Goal: Information Seeking & Learning: Understand process/instructions

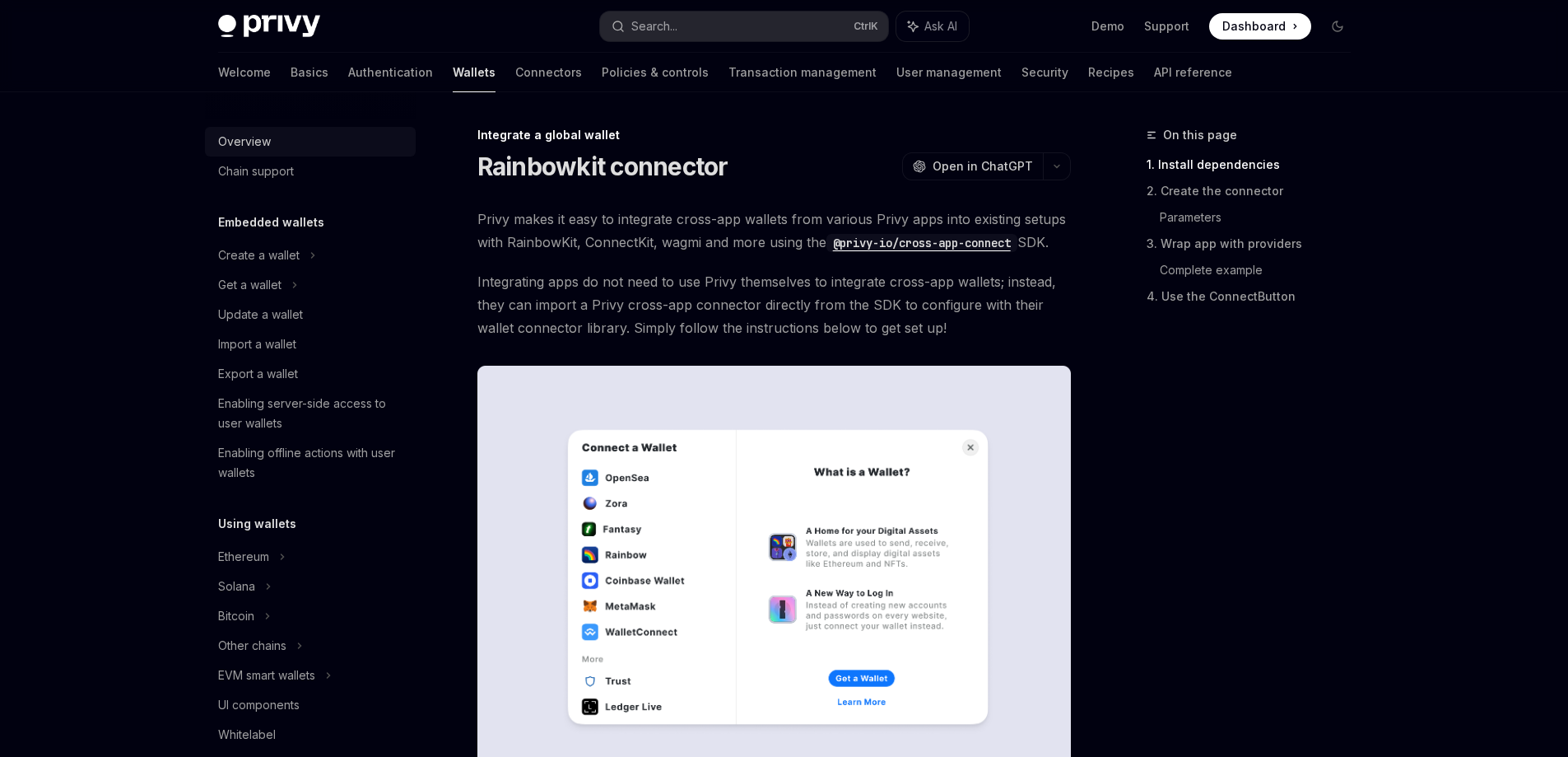
click at [245, 140] on div "Overview" at bounding box center [244, 141] width 53 height 19
type textarea "*"
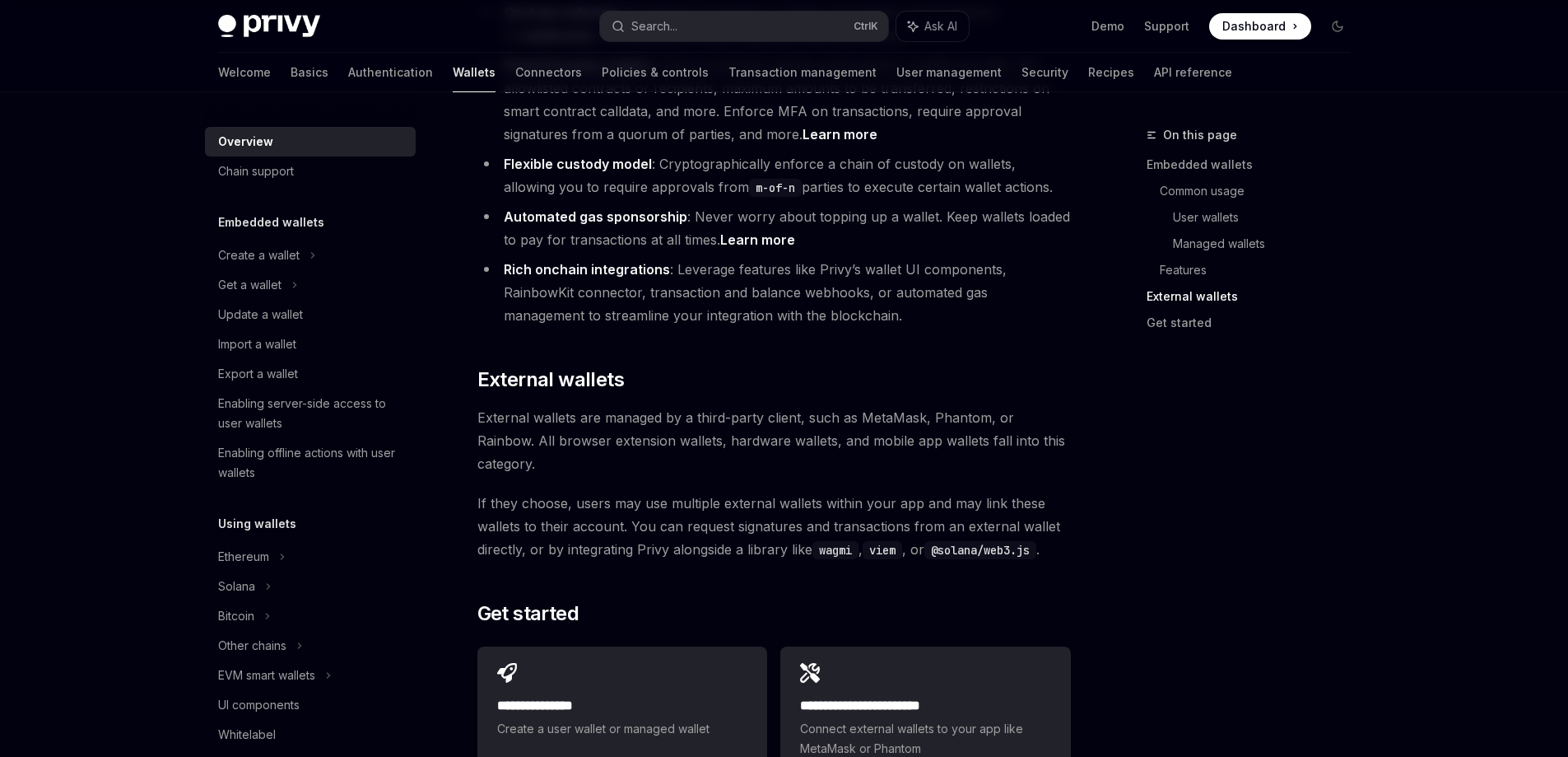
scroll to position [2470, 0]
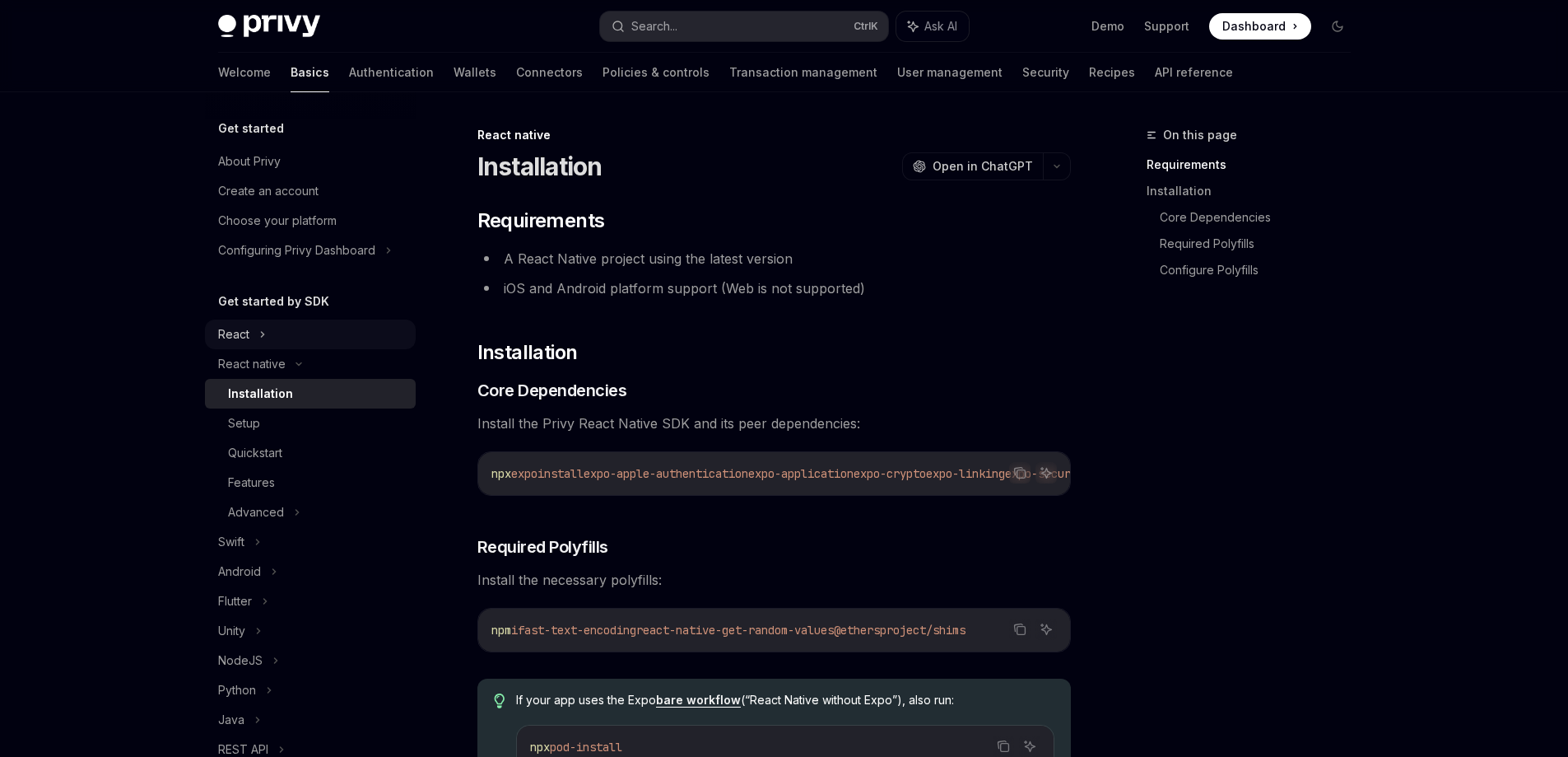
click at [261, 331] on icon at bounding box center [262, 333] width 3 height 5
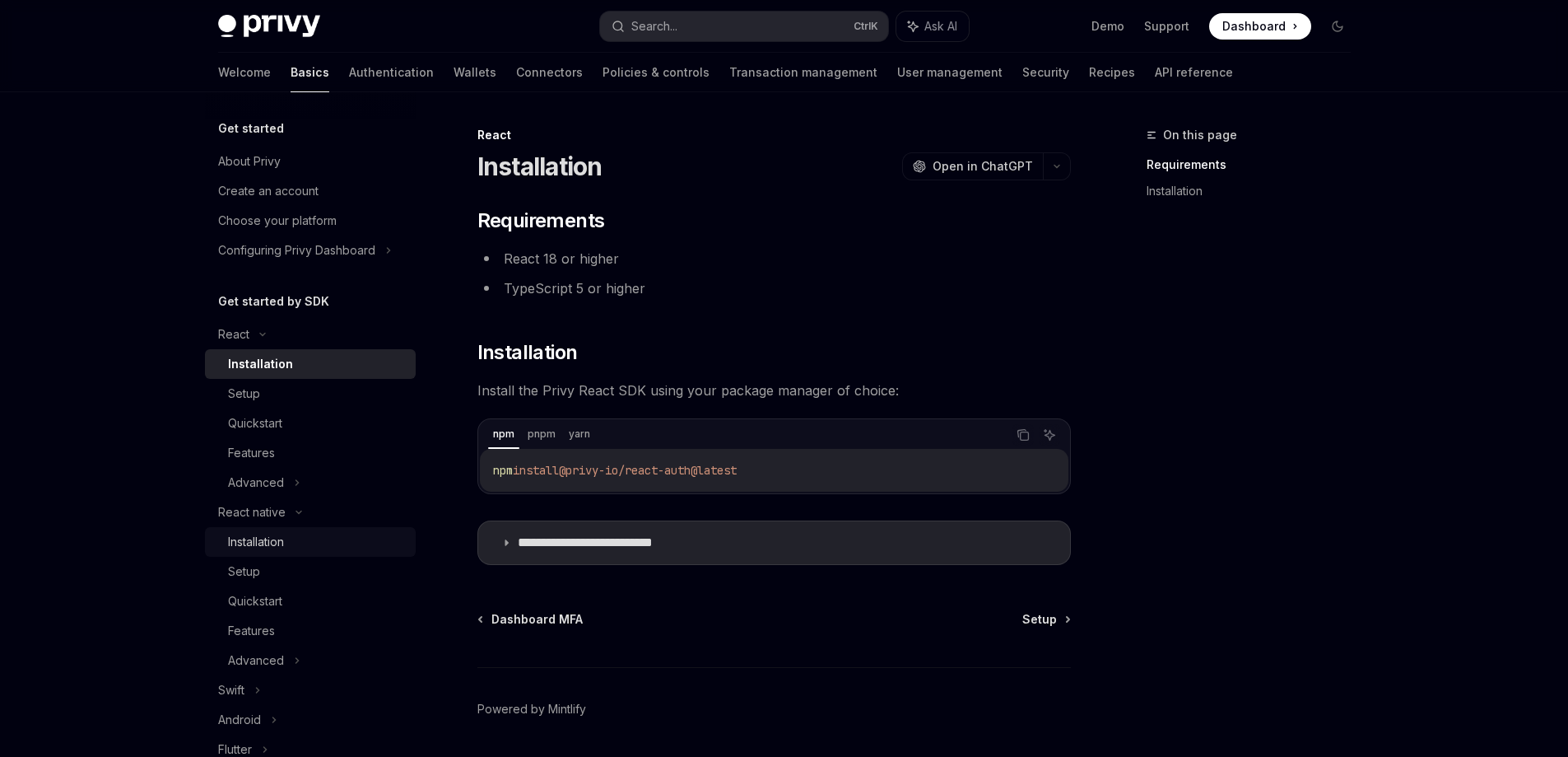
click at [259, 542] on div "Installation" at bounding box center [256, 541] width 56 height 19
type textarea "*"
